Goal: Find specific page/section: Find specific page/section

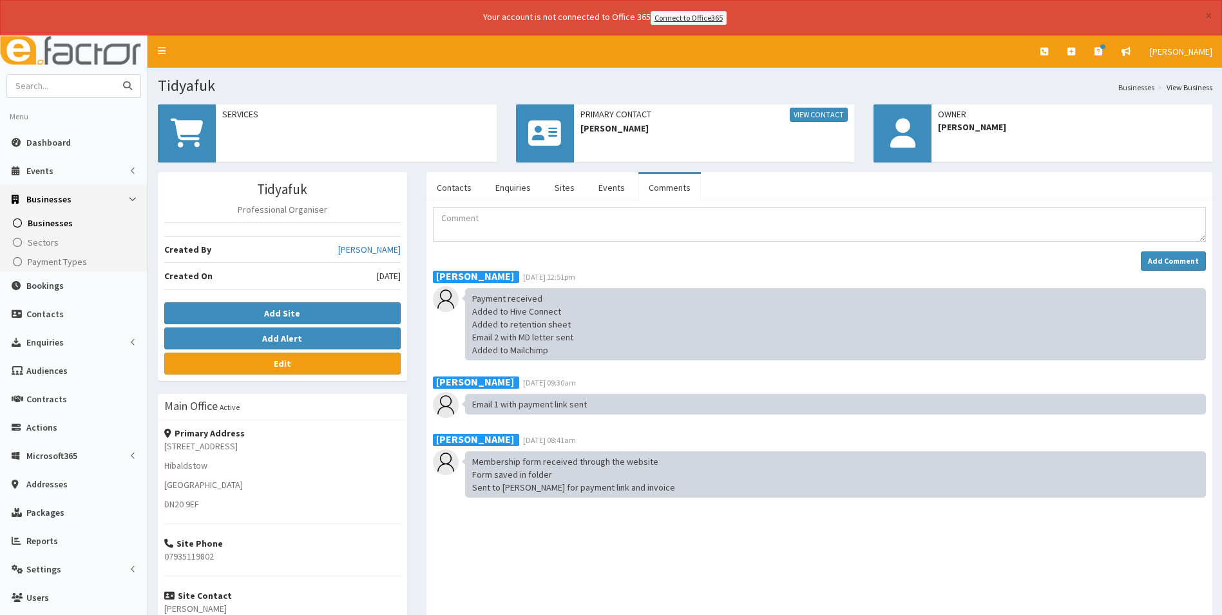
click at [89, 78] on input "text" at bounding box center [61, 86] width 108 height 23
type input "pink"
click at [115, 75] on button "submit" at bounding box center [128, 86] width 26 height 23
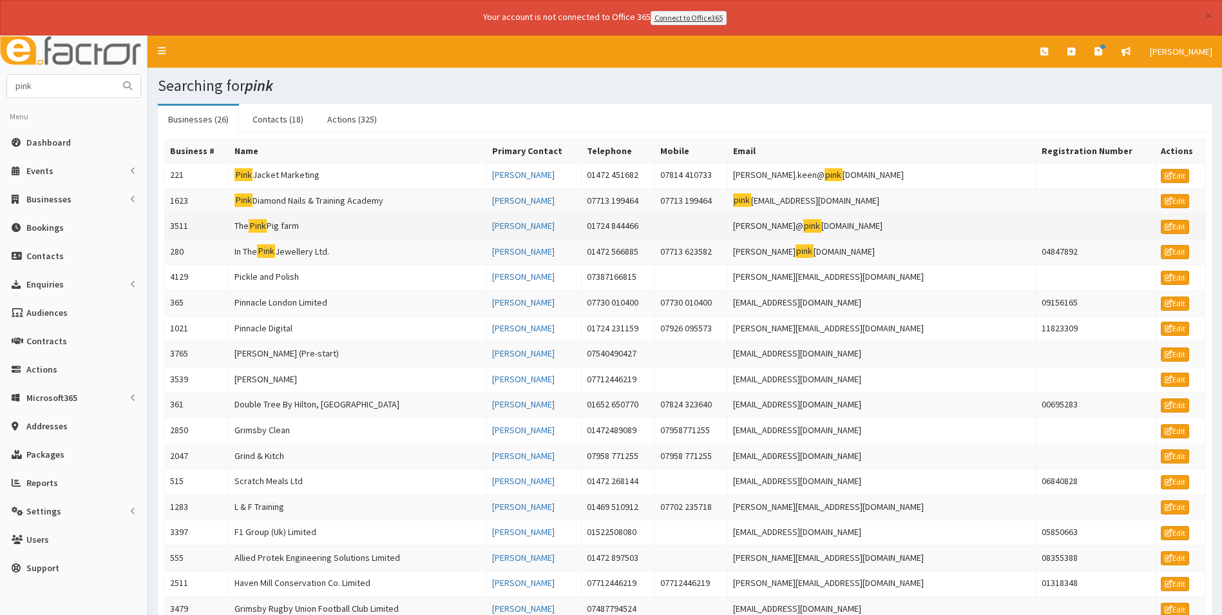
click at [307, 221] on td "The Pink Pig farm" at bounding box center [358, 227] width 258 height 26
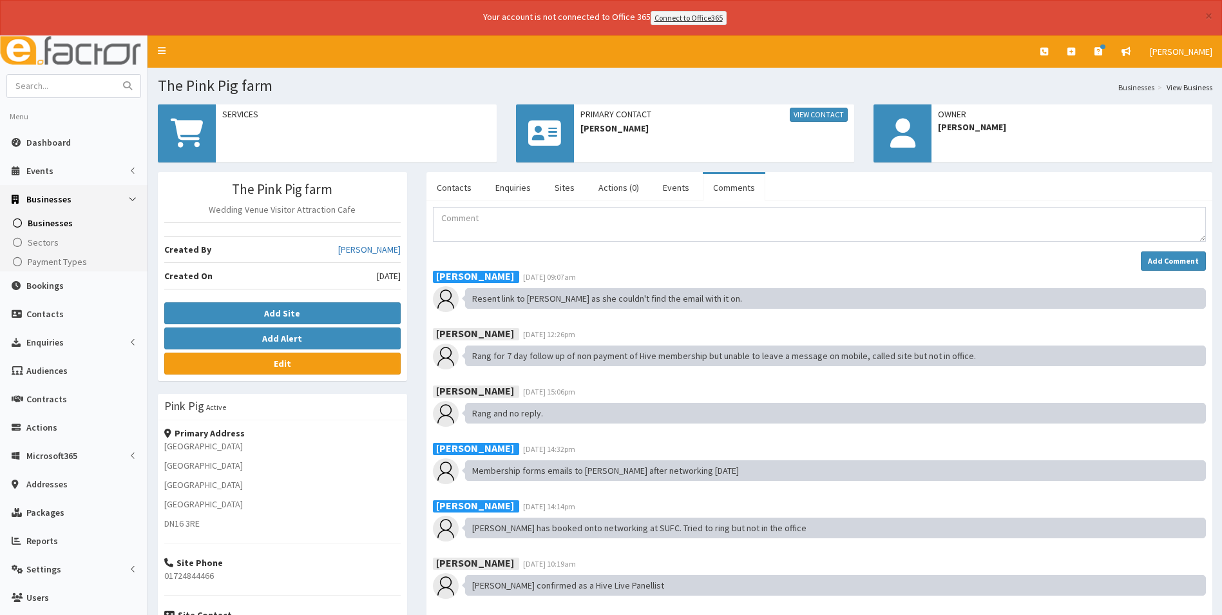
click at [356, 88] on h1 "The Pink Pig farm" at bounding box center [685, 85] width 1055 height 17
